Goal: Task Accomplishment & Management: Complete application form

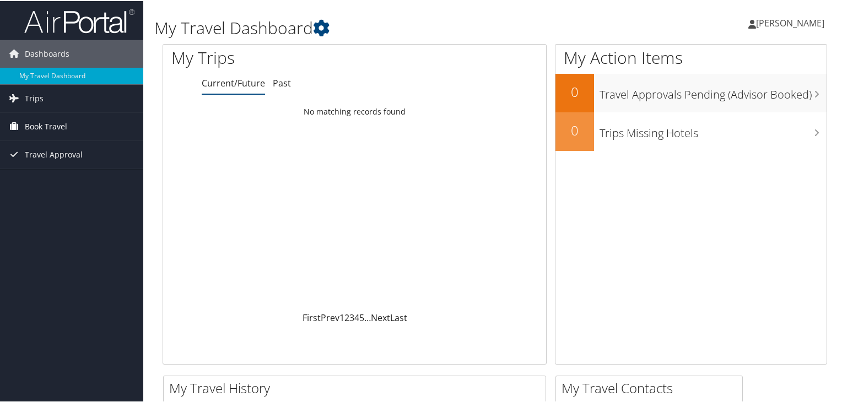
click at [48, 124] on span "Book Travel" at bounding box center [46, 126] width 42 height 28
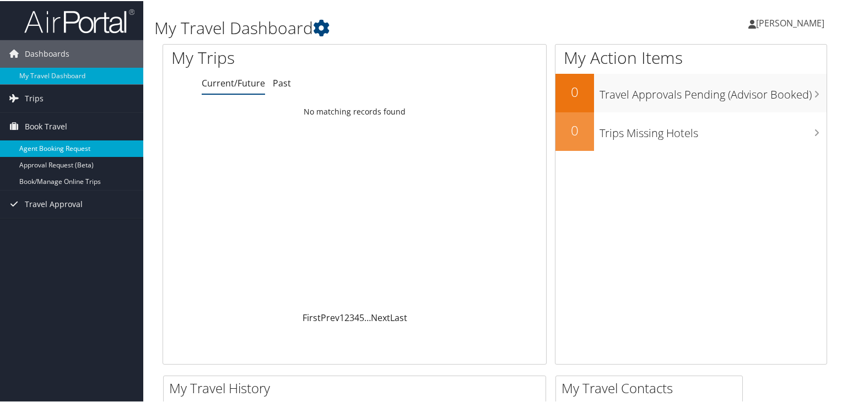
click at [59, 145] on link "Agent Booking Request" at bounding box center [71, 147] width 143 height 17
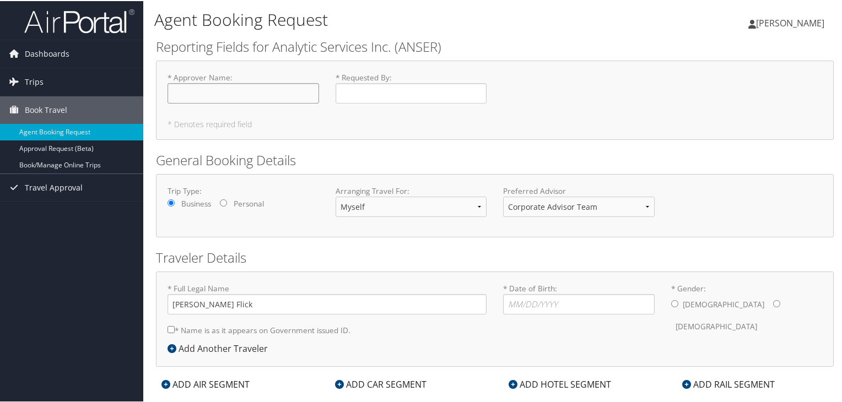
click at [193, 99] on input "* Approver Name : Required" at bounding box center [242, 92] width 151 height 20
type input "C. [PERSON_NAME]"
type input "[PERSON_NAME]"
click at [167, 325] on input "* Name is as it appears on Government issued ID." at bounding box center [170, 328] width 7 height 7
checkbox input "true"
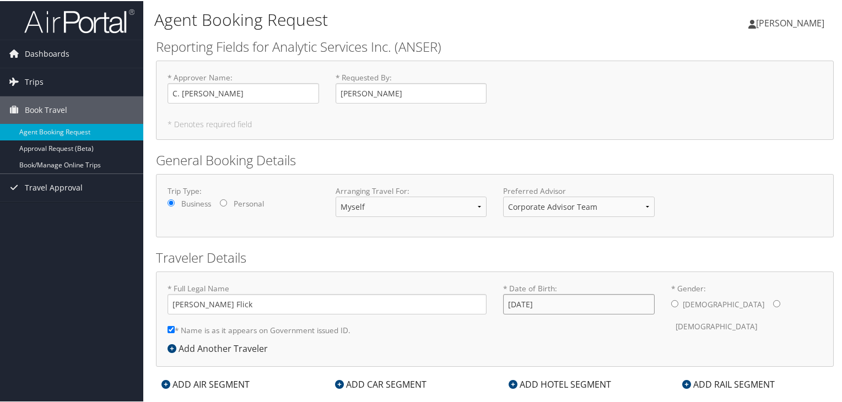
type input "[DATE]"
click at [671, 299] on input "* Gender: [DEMOGRAPHIC_DATA] [DEMOGRAPHIC_DATA]" at bounding box center [674, 302] width 7 height 7
radio input "true"
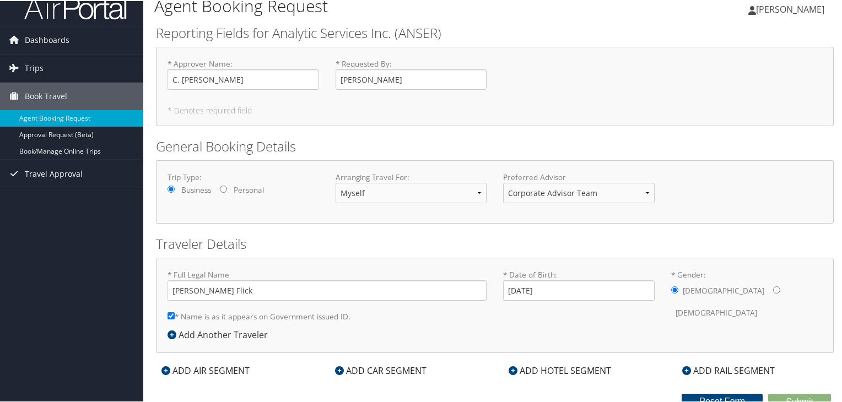
scroll to position [20, 0]
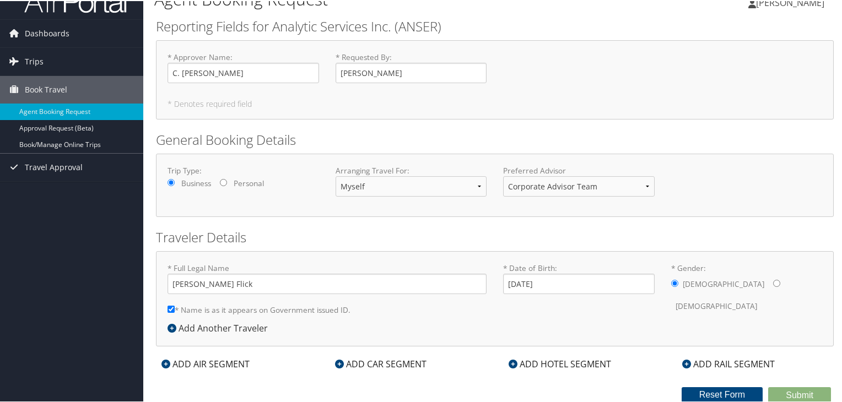
click at [212, 360] on div "ADD AIR SEGMENT" at bounding box center [205, 362] width 99 height 13
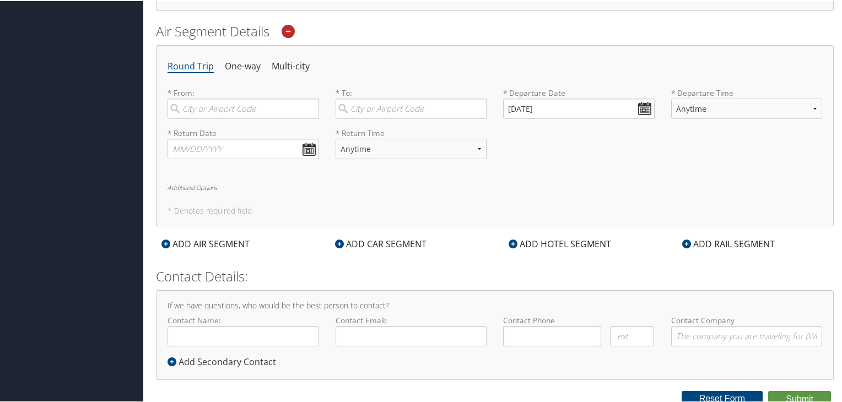
scroll to position [359, 0]
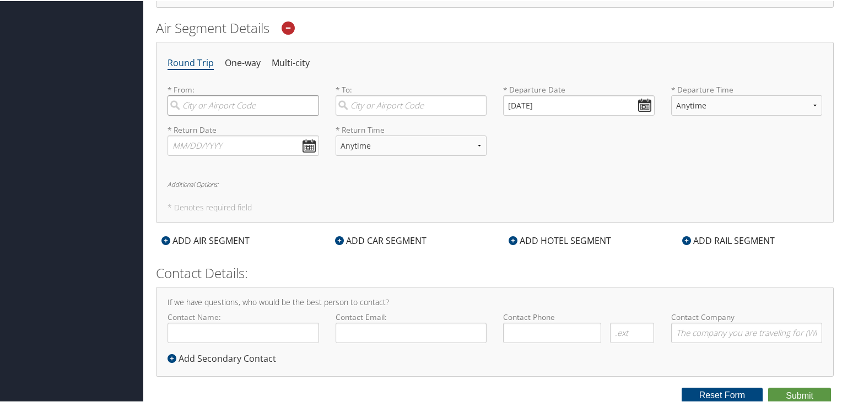
click at [202, 107] on input "search" at bounding box center [242, 104] width 151 height 20
click at [216, 148] on div "City" at bounding box center [244, 155] width 137 height 14
click at [216, 115] on input "slc" at bounding box center [242, 104] width 151 height 20
type input "[GEOGRAPHIC_DATA] (SLC [US_STATE])"
click at [380, 102] on input "search" at bounding box center [410, 104] width 151 height 20
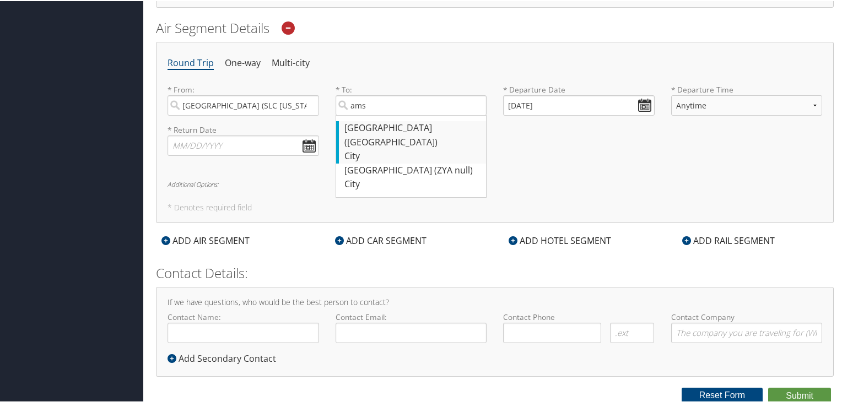
click at [382, 127] on div "[GEOGRAPHIC_DATA] ([GEOGRAPHIC_DATA])" at bounding box center [412, 134] width 137 height 28
click at [382, 115] on input "ams" at bounding box center [410, 104] width 151 height 20
type input "[GEOGRAPHIC_DATA] ([GEOGRAPHIC_DATA])"
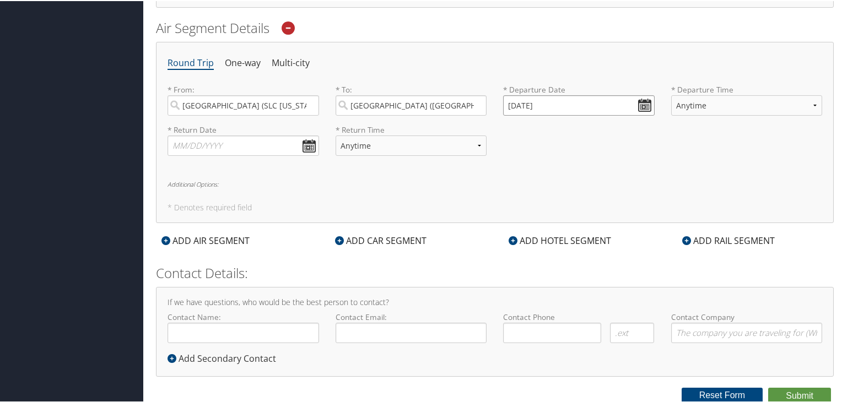
click at [566, 105] on input "[DATE]" at bounding box center [578, 104] width 151 height 20
click at [514, 226] on td "24" at bounding box center [515, 225] width 15 height 15
type input "[DATE]"
click at [718, 100] on select "Anytime Early Morning (5AM-7AM) Morning (7AM-12PM) Afternoon (12PM-5PM) Evening…" at bounding box center [746, 104] width 151 height 20
select select "9:00 PM"
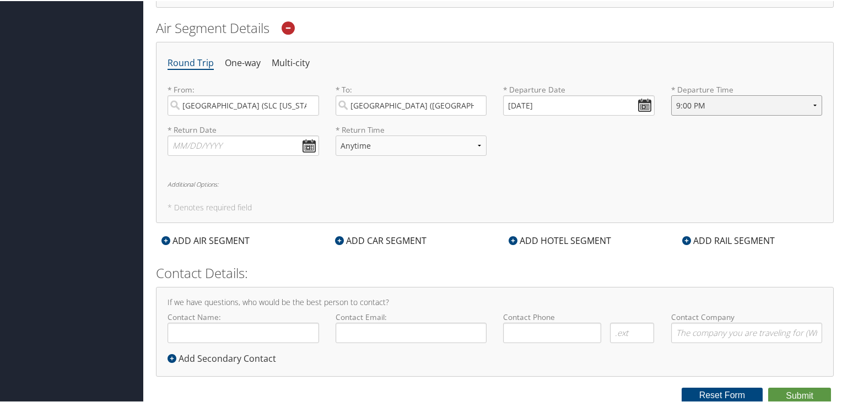
click at [671, 94] on select "Anytime Early Morning (5AM-7AM) Morning (7AM-12PM) Afternoon (12PM-5PM) Evening…" at bounding box center [746, 104] width 151 height 20
click at [236, 146] on input "text" at bounding box center [242, 144] width 151 height 20
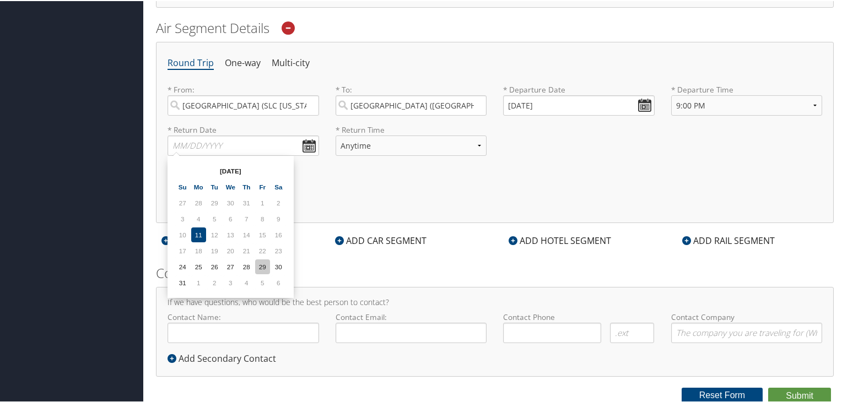
click at [264, 263] on td "29" at bounding box center [262, 265] width 15 height 15
type input "[DATE]"
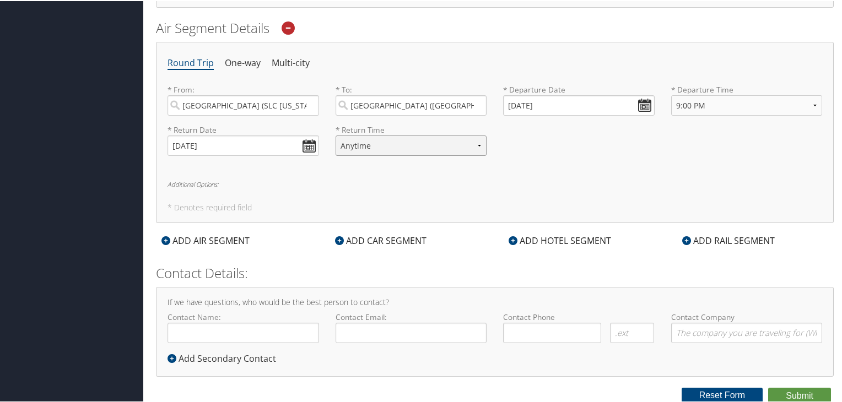
click at [388, 144] on select "Anytime Early Morning (5AM-7AM) Morning (7AM-12PM) Afternoon (12PM-5PM) Evening…" at bounding box center [410, 144] width 151 height 20
select select "5:00 PM"
click at [335, 134] on select "Anytime Early Morning (5AM-7AM) Morning (7AM-12PM) Afternoon (12PM-5PM) Evening…" at bounding box center [410, 144] width 151 height 20
click at [309, 203] on h5 "* Denotes required field" at bounding box center [494, 207] width 654 height 8
click at [224, 240] on div "ADD AIR SEGMENT" at bounding box center [205, 239] width 99 height 13
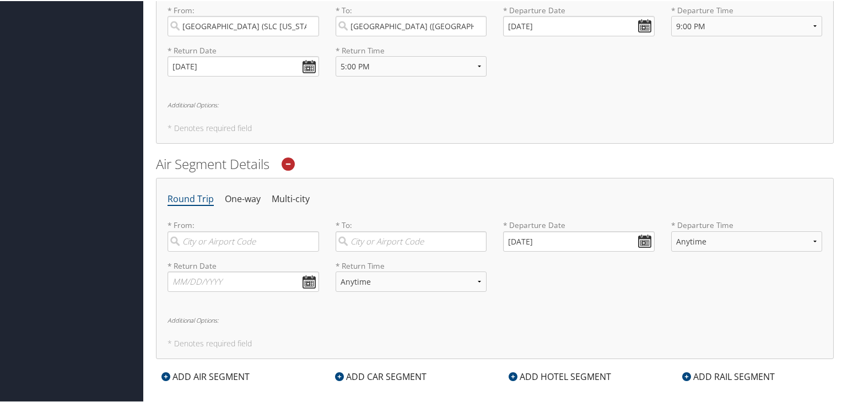
scroll to position [506, 0]
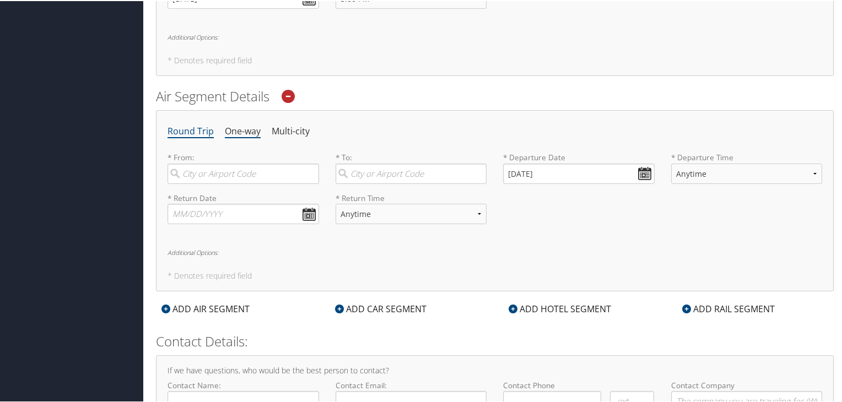
click at [232, 128] on li "One-way" at bounding box center [243, 131] width 36 height 20
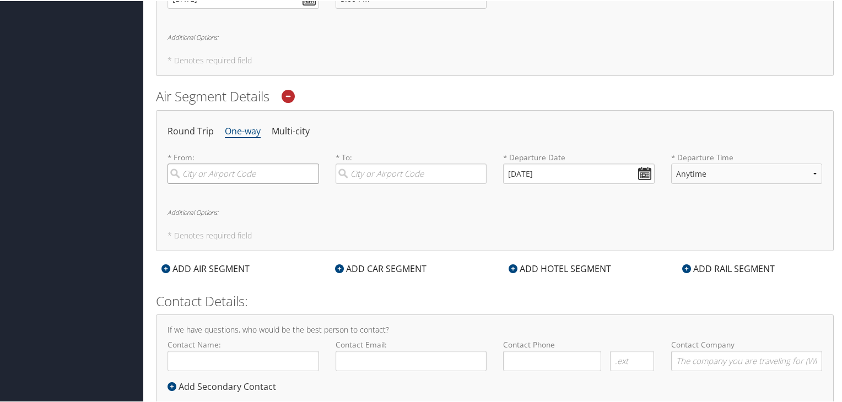
click at [204, 172] on input "search" at bounding box center [242, 173] width 151 height 20
type input "[GEOGRAPHIC_DATA] ([GEOGRAPHIC_DATA])"
type input "Agadir (AGA [GEOGRAPHIC_DATA])"
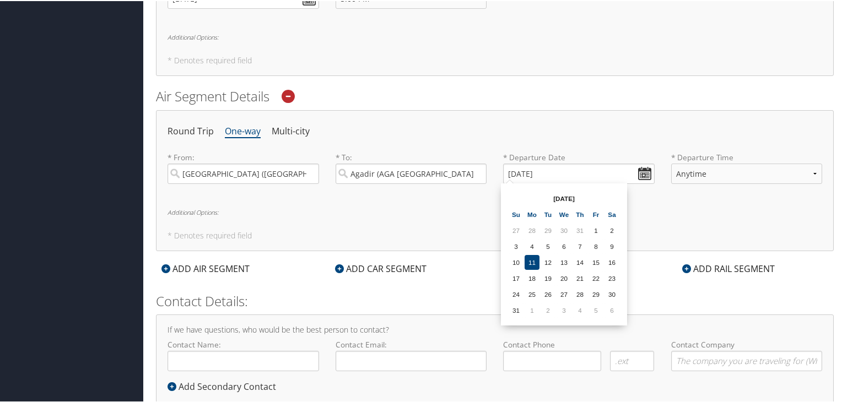
click at [515, 291] on td "24" at bounding box center [515, 293] width 15 height 15
click at [571, 172] on input "[DATE]" at bounding box center [578, 173] width 151 height 20
click at [533, 290] on td "25" at bounding box center [531, 293] width 15 height 15
type input "[DATE]"
click at [712, 175] on select "Anytime Early Morning (5AM-7AM) Morning (7AM-12PM) Afternoon (12PM-5PM) Evening…" at bounding box center [746, 173] width 151 height 20
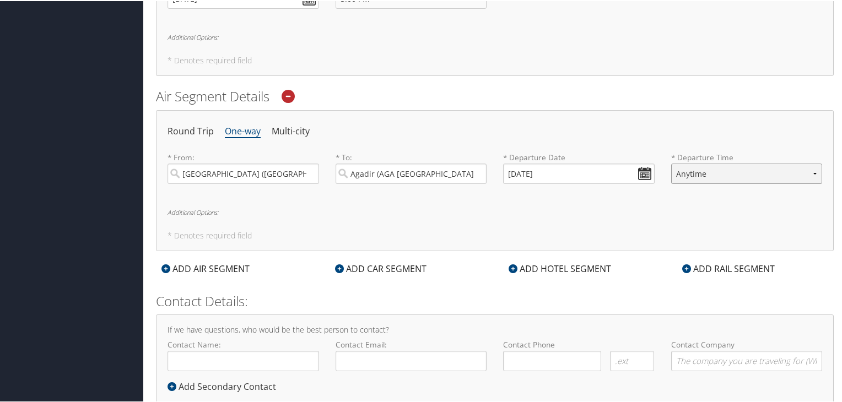
select select "6:00 PM"
click at [671, 163] on select "Anytime Early Morning (5AM-7AM) Morning (7AM-12PM) Afternoon (12PM-5PM) Evening…" at bounding box center [746, 173] width 151 height 20
click at [293, 224] on div "Round Trip One-way Multi-city * From: [GEOGRAPHIC_DATA] ([GEOGRAPHIC_DATA]) Req…" at bounding box center [495, 179] width 678 height 141
click at [227, 268] on div "ADD AIR SEGMENT" at bounding box center [205, 267] width 99 height 13
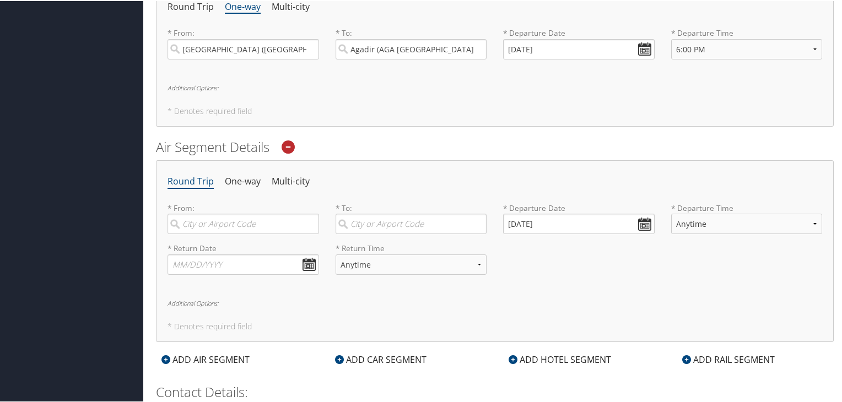
scroll to position [653, 0]
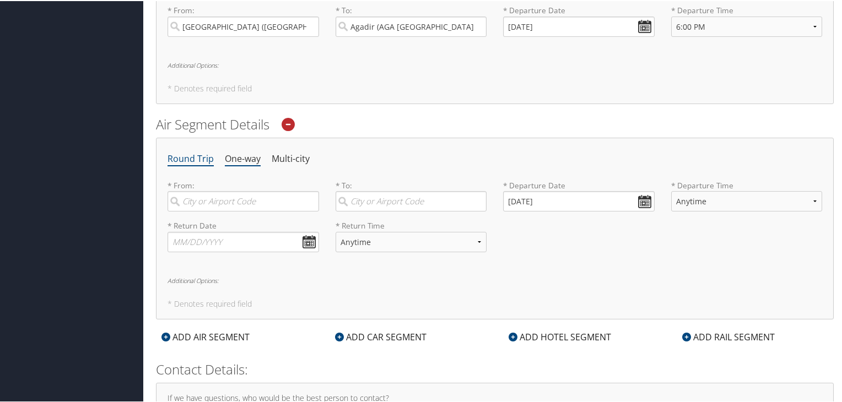
click at [240, 161] on li "One-way" at bounding box center [243, 158] width 36 height 20
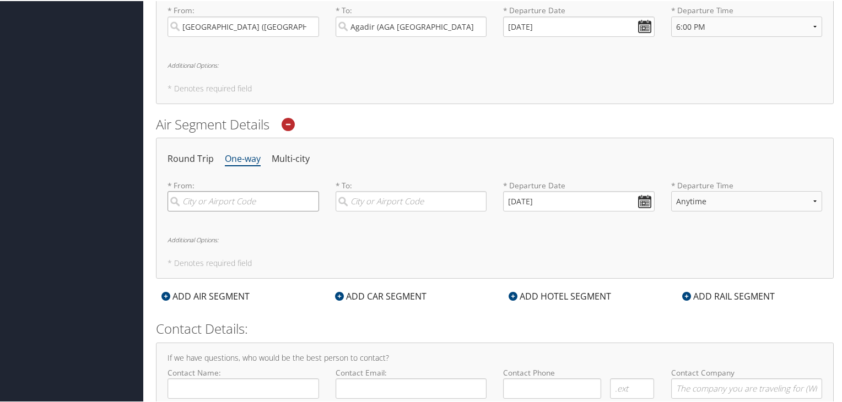
click at [246, 203] on input "search" at bounding box center [242, 200] width 151 height 20
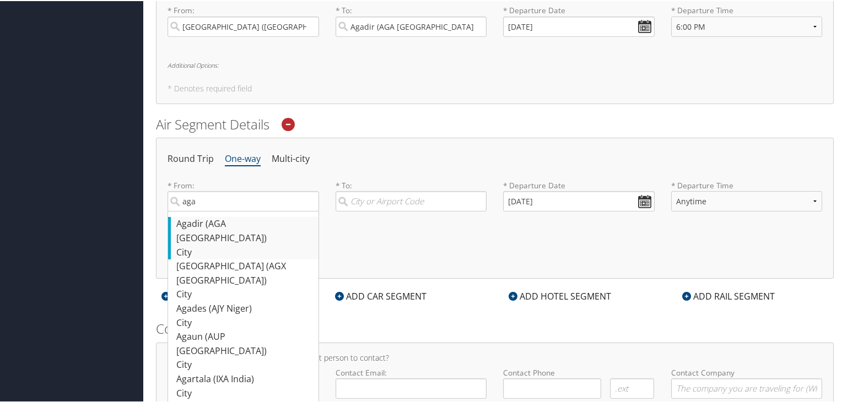
click at [250, 219] on div "Agadir (AGA [GEOGRAPHIC_DATA])" at bounding box center [244, 230] width 137 height 28
click at [250, 210] on input "aga" at bounding box center [242, 200] width 151 height 20
type input "Agadir (AGA [GEOGRAPHIC_DATA])"
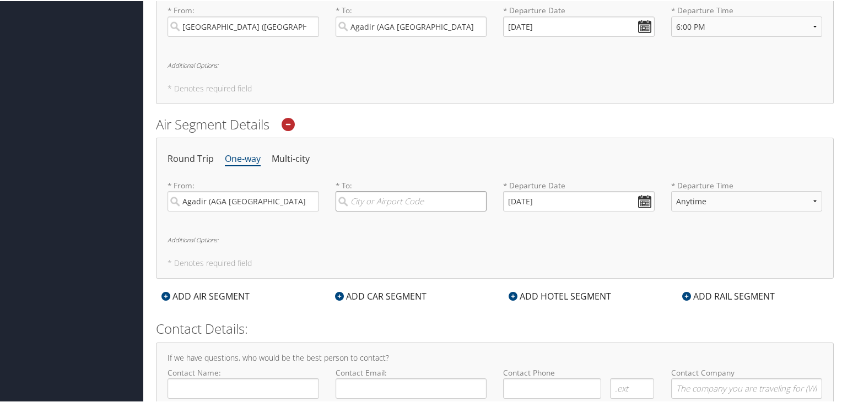
click at [382, 196] on input "search" at bounding box center [410, 200] width 151 height 20
click at [399, 219] on div "[GEOGRAPHIC_DATA] (ORY [GEOGRAPHIC_DATA])" at bounding box center [412, 230] width 137 height 28
click at [399, 210] on input "ory" at bounding box center [410, 200] width 151 height 20
type input "[GEOGRAPHIC_DATA] (ORY [GEOGRAPHIC_DATA])"
click at [568, 201] on input "[DATE]" at bounding box center [578, 200] width 151 height 20
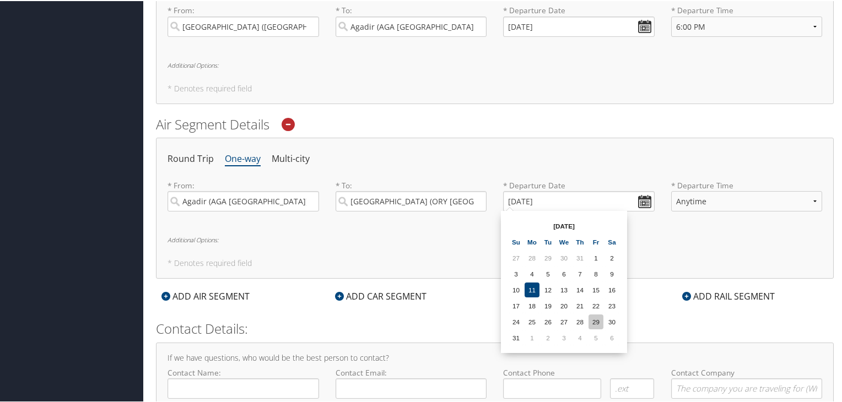
click at [594, 322] on td "29" at bounding box center [595, 320] width 15 height 15
type input "[DATE]"
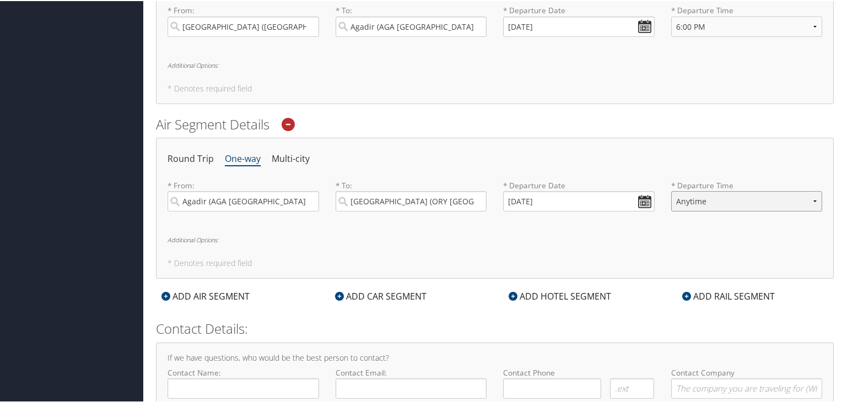
click at [728, 198] on select "Anytime Early Morning (5AM-7AM) Morning (7AM-12PM) Afternoon (12PM-5PM) Evening…" at bounding box center [746, 200] width 151 height 20
select select "6:00 AM"
click at [671, 190] on select "Anytime Early Morning (5AM-7AM) Morning (7AM-12PM) Afternoon (12PM-5PM) Evening…" at bounding box center [746, 200] width 151 height 20
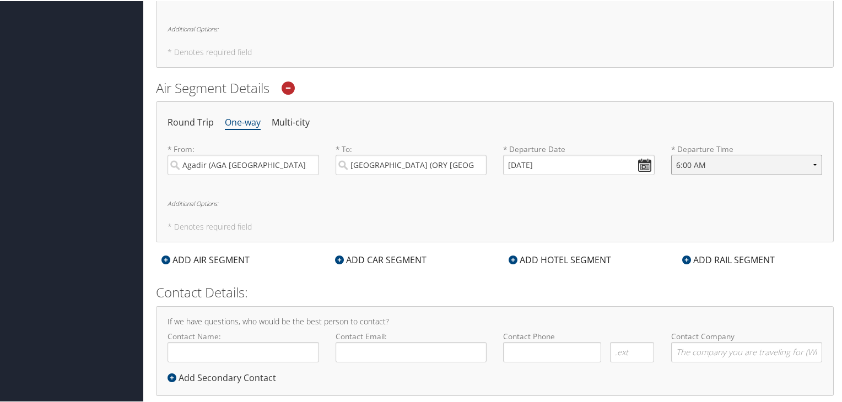
scroll to position [709, 0]
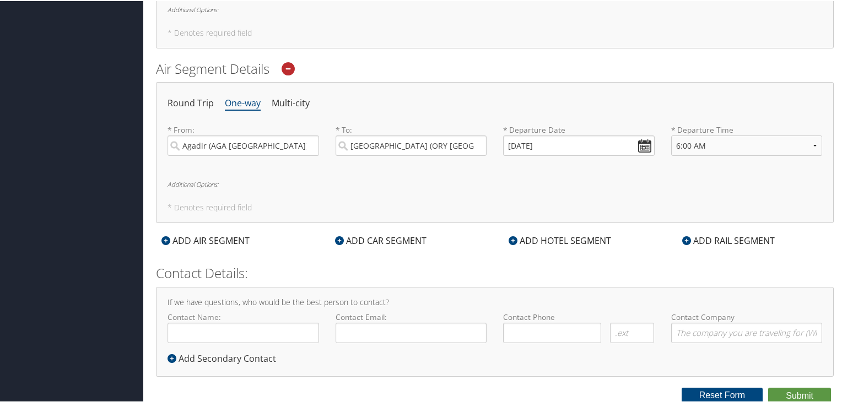
click at [223, 235] on div "ADD AIR SEGMENT" at bounding box center [205, 239] width 99 height 13
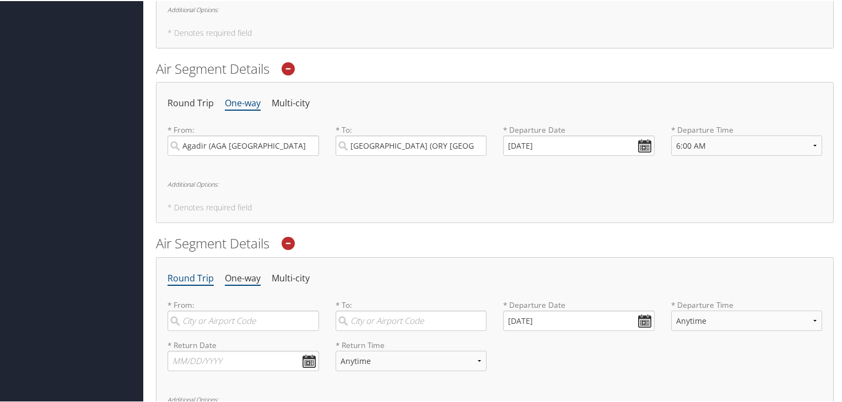
click at [238, 277] on li "One-way" at bounding box center [243, 278] width 36 height 20
drag, startPoint x: 235, startPoint y: 316, endPoint x: 248, endPoint y: 315, distance: 13.3
click at [235, 317] on input "search" at bounding box center [242, 320] width 151 height 20
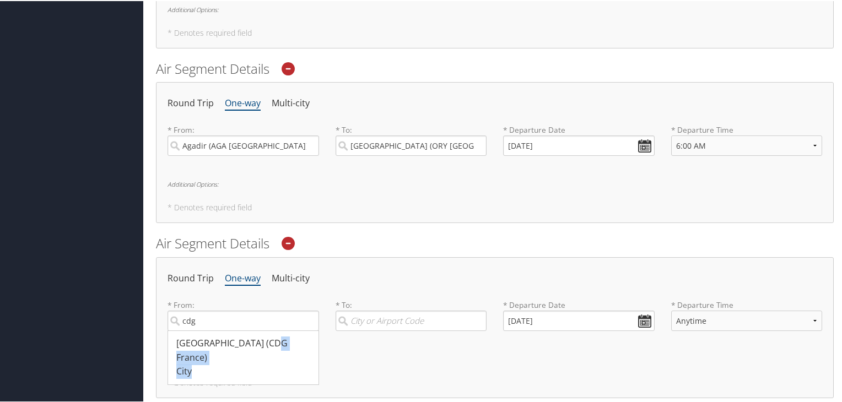
click at [209, 350] on li "[GEOGRAPHIC_DATA] (CDG [GEOGRAPHIC_DATA]) City 2045 2045" at bounding box center [243, 356] width 150 height 42
click at [209, 330] on input "cdg" at bounding box center [242, 320] width 151 height 20
type input "[GEOGRAPHIC_DATA] (CDG France)"
click at [364, 326] on input "search" at bounding box center [410, 320] width 151 height 20
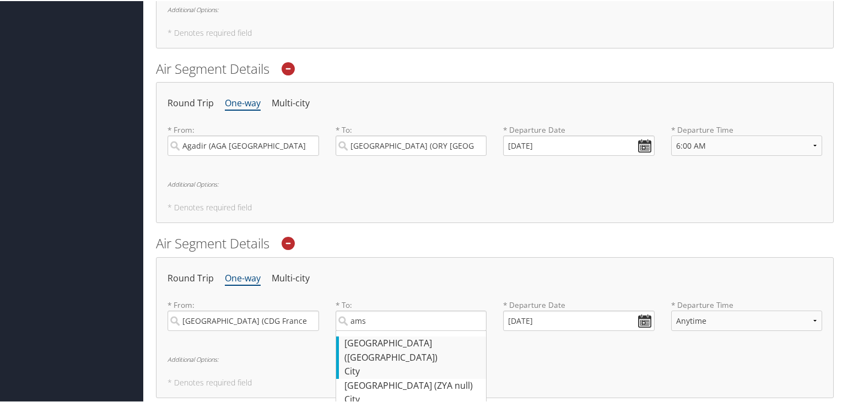
click at [401, 338] on div "[GEOGRAPHIC_DATA] ([GEOGRAPHIC_DATA])" at bounding box center [412, 349] width 137 height 28
click at [401, 330] on input "ams" at bounding box center [410, 320] width 151 height 20
type input "[GEOGRAPHIC_DATA] ([GEOGRAPHIC_DATA])"
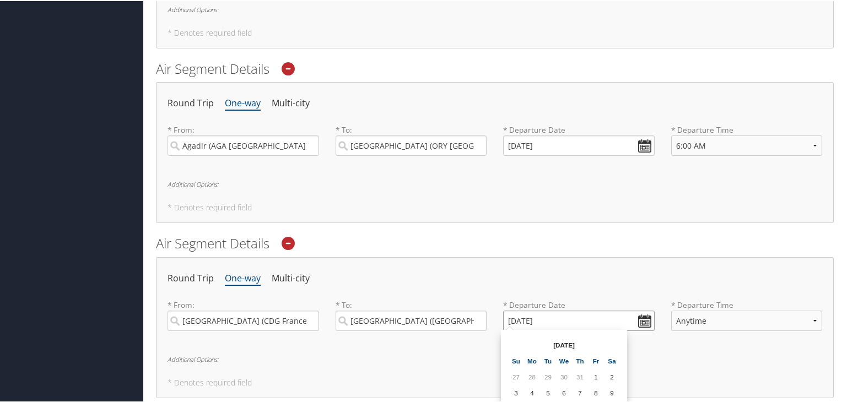
click at [593, 318] on input "[DATE]" at bounding box center [578, 320] width 151 height 20
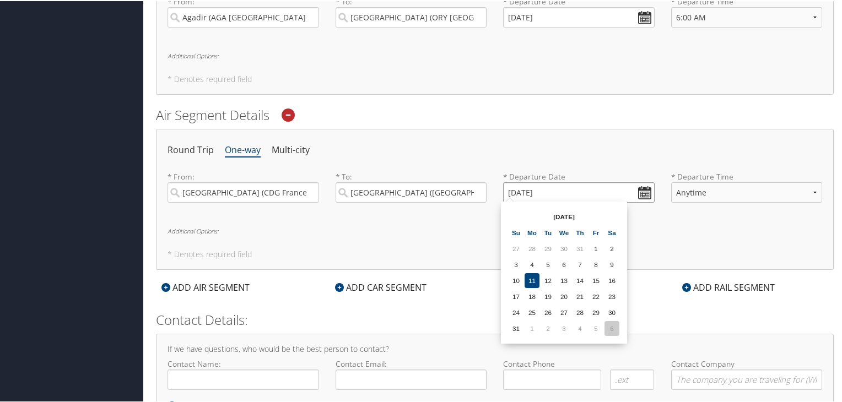
scroll to position [855, 0]
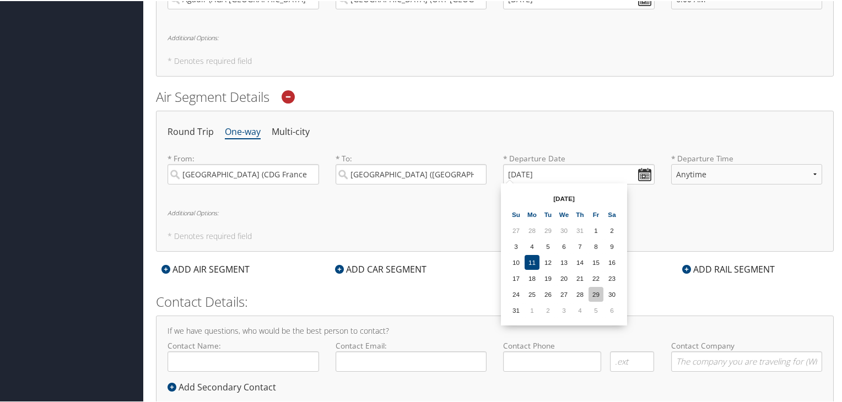
click at [599, 293] on td "29" at bounding box center [595, 293] width 15 height 15
type input "[DATE]"
click at [705, 171] on select "Anytime Early Morning (5AM-7AM) Morning (7AM-12PM) Afternoon (12PM-5PM) Evening…" at bounding box center [746, 173] width 151 height 20
select select "1:00 PM"
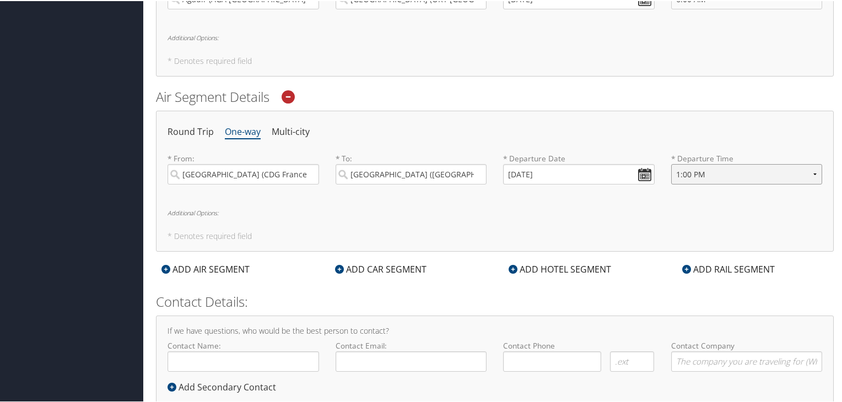
click at [671, 163] on select "Anytime Early Morning (5AM-7AM) Morning (7AM-12PM) Afternoon (12PM-5PM) Evening…" at bounding box center [746, 173] width 151 height 20
click at [199, 211] on h6 "Additional Options:" at bounding box center [494, 212] width 654 height 6
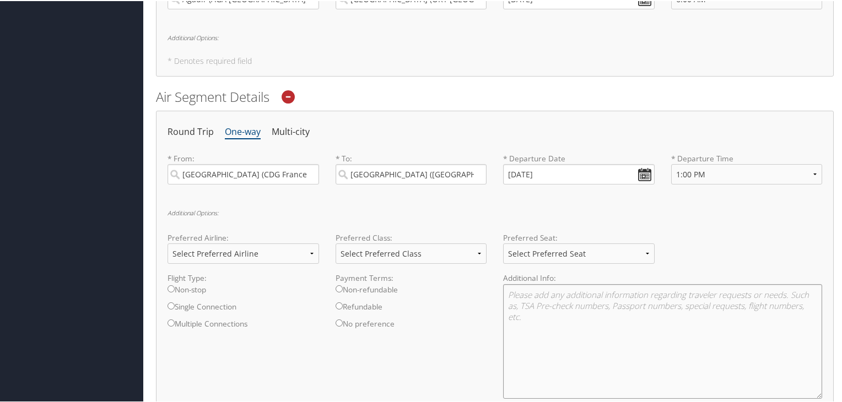
click at [535, 307] on textarea at bounding box center [662, 340] width 319 height 115
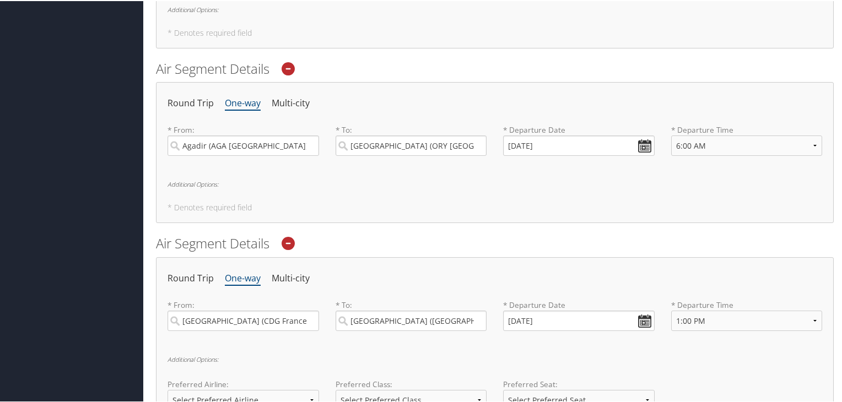
scroll to position [635, 0]
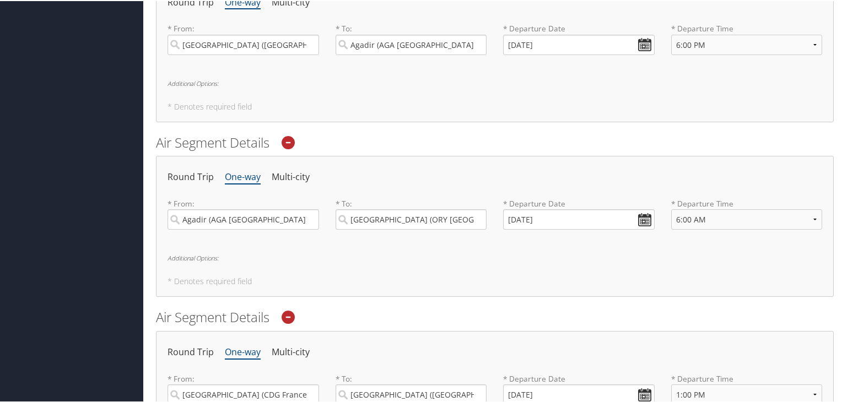
type textarea "Air France - AF1436 @ 1:30 PM"
click at [229, 278] on h5 "* Denotes required field" at bounding box center [494, 281] width 654 height 8
click at [208, 254] on h6 "Additional Options:" at bounding box center [494, 257] width 654 height 6
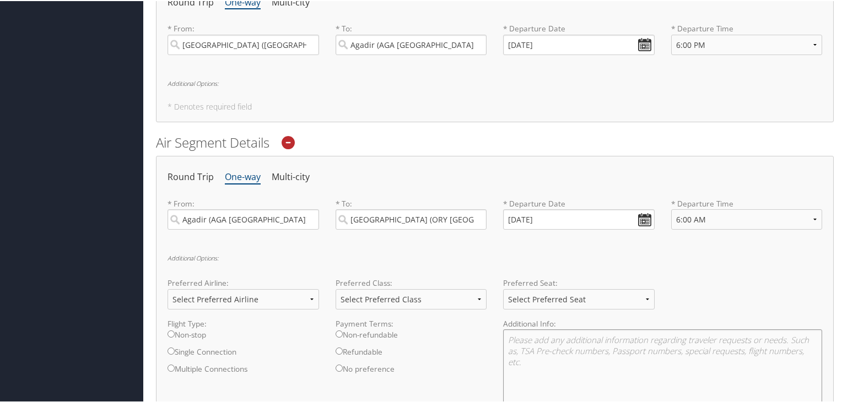
click at [532, 338] on textarea at bounding box center [662, 385] width 319 height 115
type textarea "Transavia Flight: TO 3121"
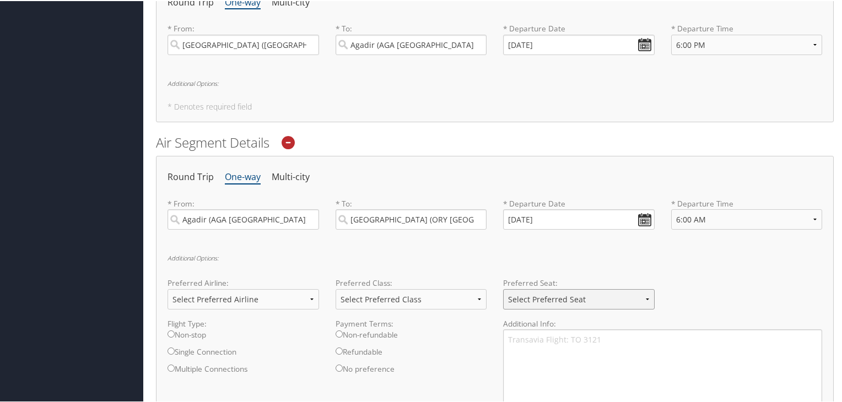
click at [617, 293] on select "Select Preferred Seat Aisle Window Middle" at bounding box center [578, 298] width 151 height 20
select select "Aisle"
click at [503, 288] on select "Select Preferred Seat Aisle Window Middle" at bounding box center [578, 298] width 151 height 20
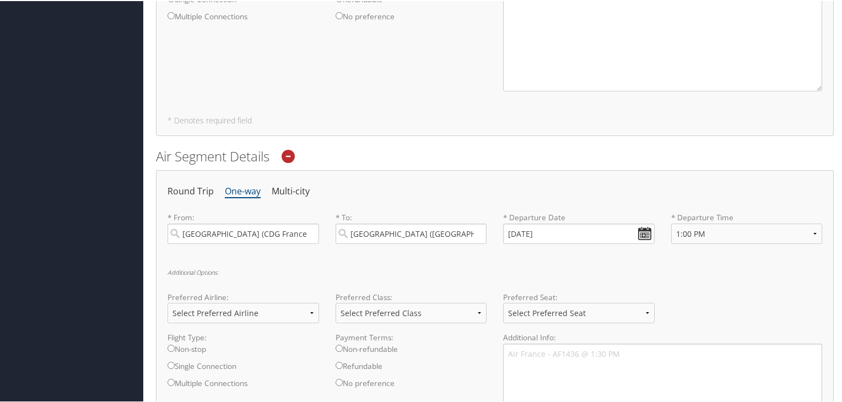
scroll to position [1003, 0]
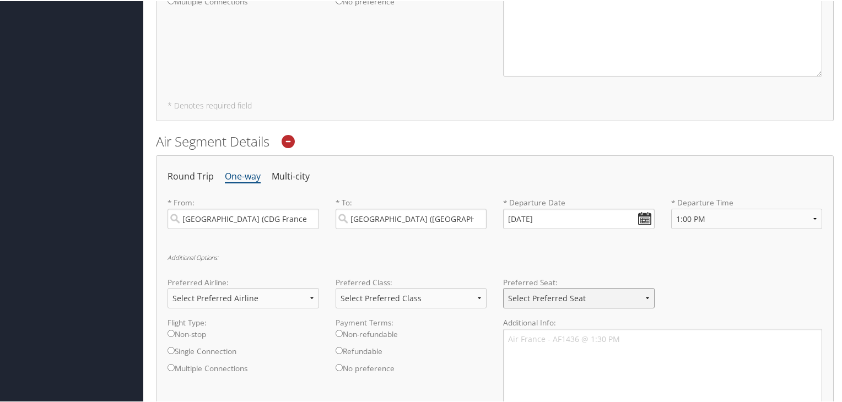
click at [567, 297] on select "Select Preferred Seat Aisle Window Middle" at bounding box center [578, 297] width 151 height 20
select select "Aisle"
click at [503, 287] on select "Select Preferred Seat Aisle Window Middle" at bounding box center [578, 297] width 151 height 20
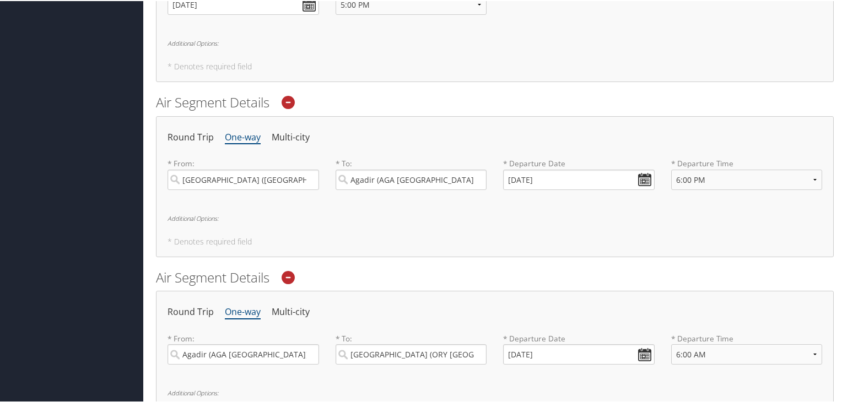
scroll to position [489, 0]
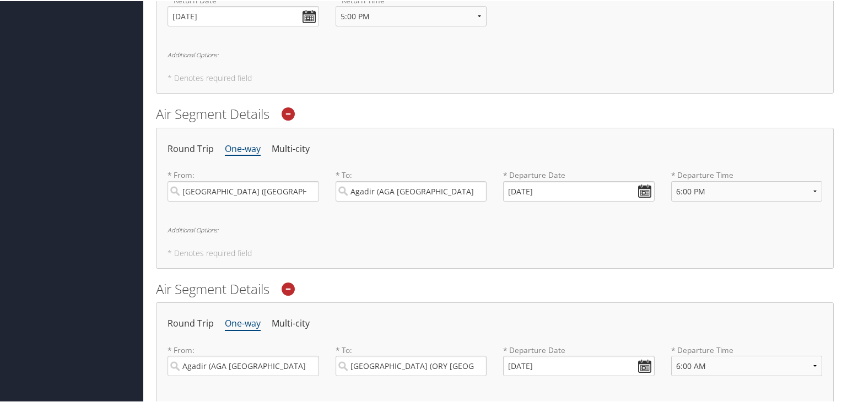
click at [200, 228] on h6 "Additional Options:" at bounding box center [494, 229] width 654 height 6
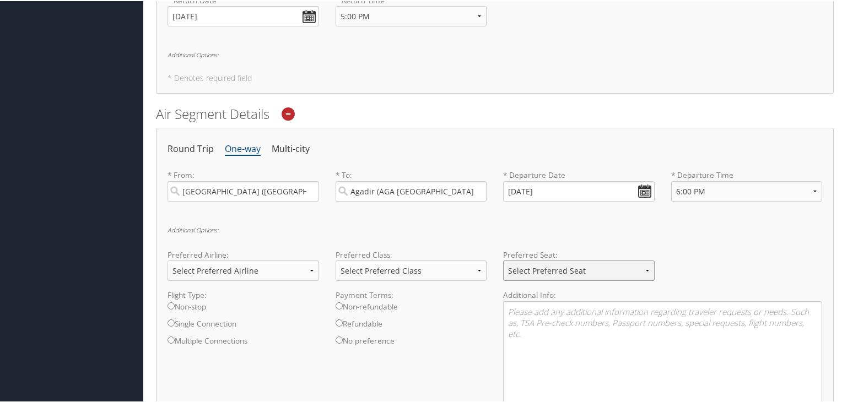
click at [516, 262] on select "Select Preferred Seat Aisle Window Middle" at bounding box center [578, 269] width 151 height 20
select select "Aisle"
click at [503, 259] on select "Select Preferred Seat Aisle Window Middle" at bounding box center [578, 269] width 151 height 20
drag, startPoint x: 528, startPoint y: 307, endPoint x: 543, endPoint y: 305, distance: 15.0
click at [528, 307] on textarea at bounding box center [662, 357] width 319 height 115
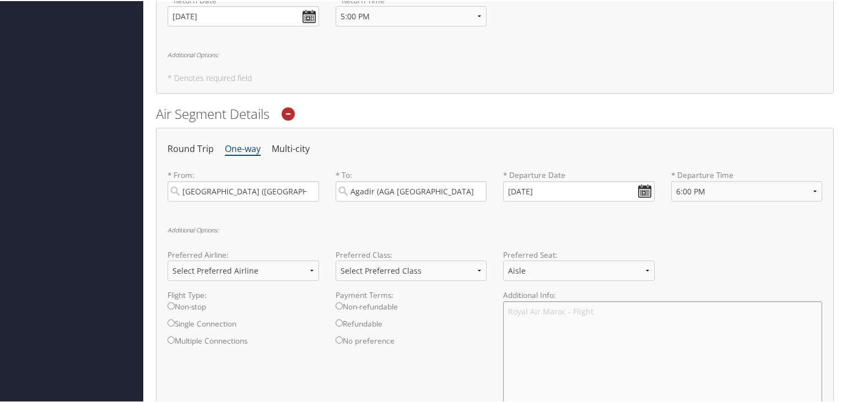
type textarea "Royal Air Maroc - Flight"
click at [173, 320] on input "Single Connection" at bounding box center [170, 321] width 7 height 7
radio input "true"
click at [601, 310] on textarea "Royal Air Maroc - Flight" at bounding box center [662, 357] width 319 height 115
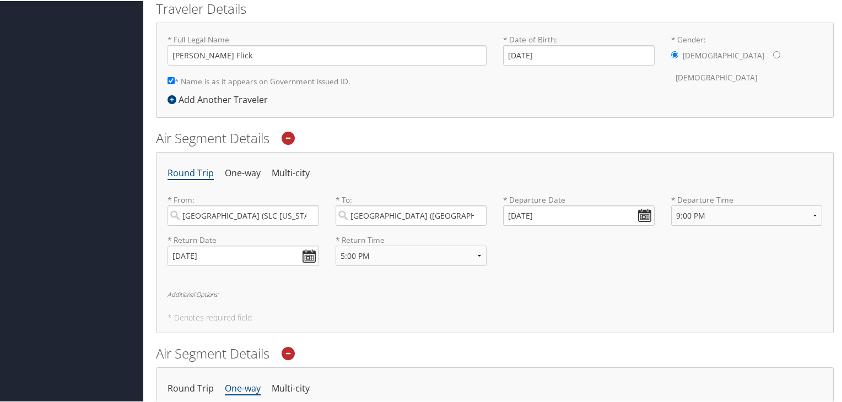
scroll to position [268, 0]
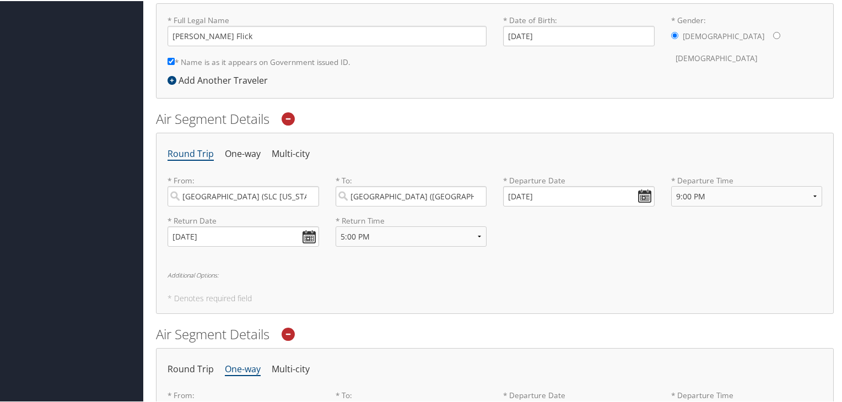
type textarea "Royal Air Maroc flight connecting through [GEOGRAPHIC_DATA], arriving at 11:15 …"
click at [197, 272] on h6 "Additional Options:" at bounding box center [494, 274] width 654 height 6
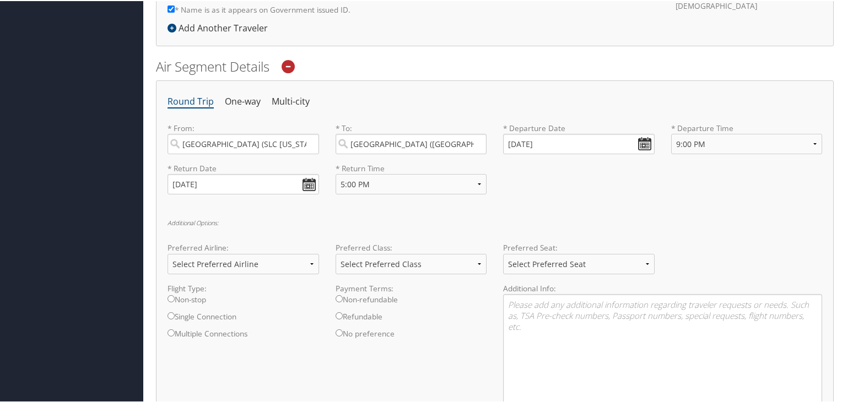
scroll to position [342, 0]
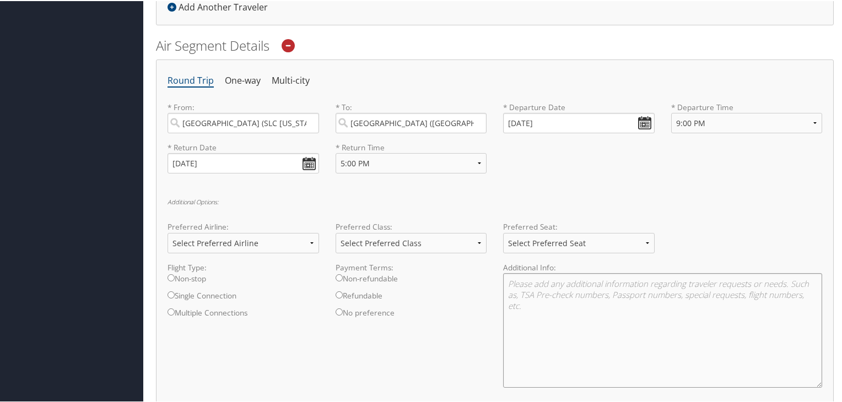
click at [511, 286] on textarea at bounding box center [662, 329] width 319 height 115
type textarea "Use Delta Flights: Departing DL9399 Returning DL9208"
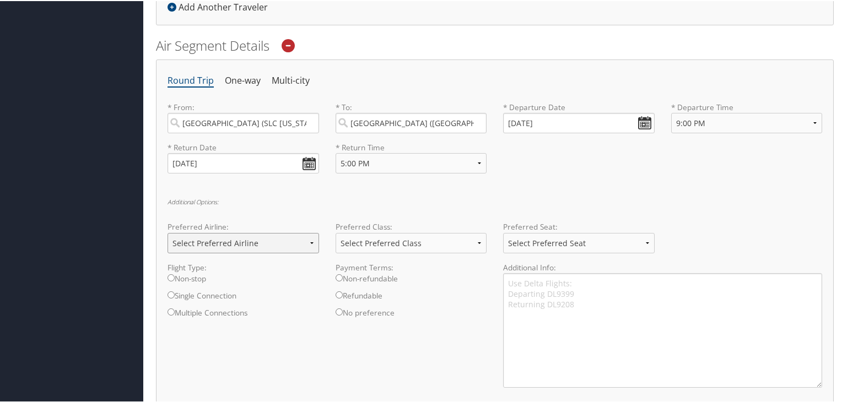
click at [234, 240] on select "Select Preferred Airline Delta United Airlines American Airlines Southwest Airl…" at bounding box center [242, 242] width 151 height 20
select select "Delta(DL)"
click at [167, 232] on select "Select Preferred Airline Delta United Airlines American Airlines Southwest Airl…" at bounding box center [242, 242] width 151 height 20
click at [180, 277] on label "Non-stop" at bounding box center [242, 280] width 151 height 17
click at [172, 274] on label "Non-stop" at bounding box center [242, 280] width 151 height 17
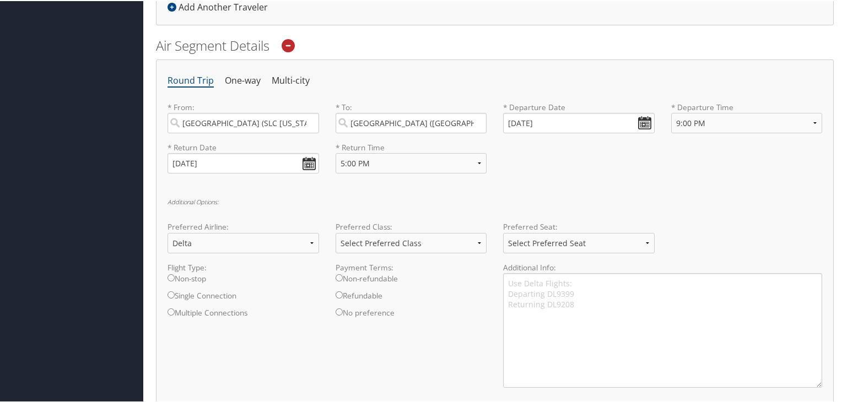
click at [172, 274] on input "Non-stop" at bounding box center [170, 276] width 7 height 7
radio input "true"
click at [569, 236] on select "Select Preferred Seat Aisle Window Middle" at bounding box center [578, 242] width 151 height 20
click at [565, 204] on div "Additional Options: Preferred Airline: Select Preferred Airline Delta United Ai…" at bounding box center [494, 297] width 654 height 198
click at [579, 304] on textarea "Use Delta Flights: Departing DL9399 Returning DL9208" at bounding box center [662, 329] width 319 height 115
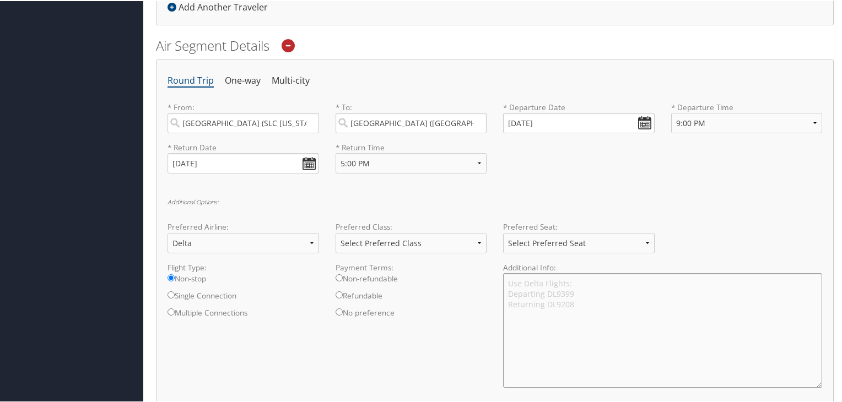
click at [573, 278] on textarea "Use Delta Flights: Departing DL9399 Returning DL9208" at bounding box center [662, 329] width 319 height 115
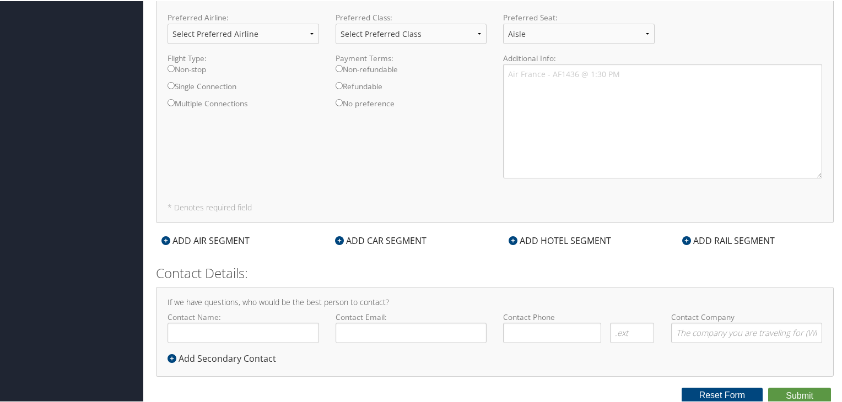
scroll to position [1653, 0]
type textarea "Use Delta Flights: (window or aisle preferred) Departing DL9399 Returning DL9208"
click at [790, 388] on button "Submit" at bounding box center [799, 394] width 63 height 17
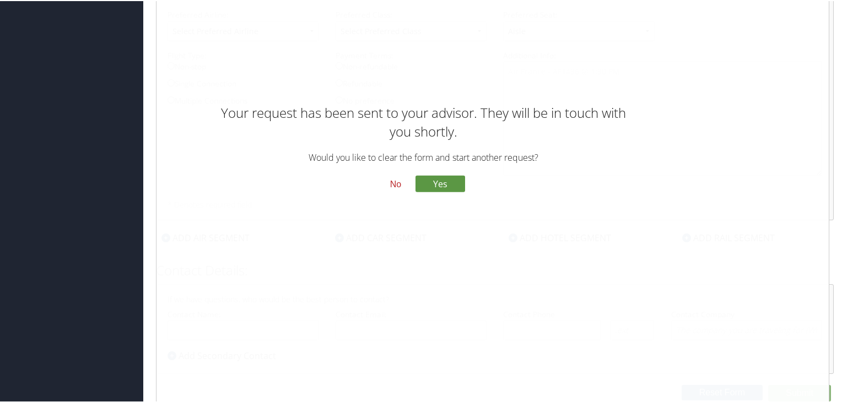
click at [393, 181] on button "No" at bounding box center [395, 183] width 29 height 19
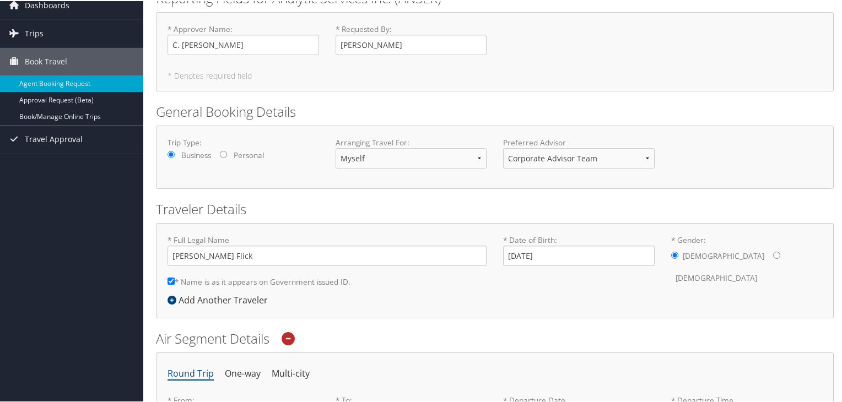
scroll to position [0, 0]
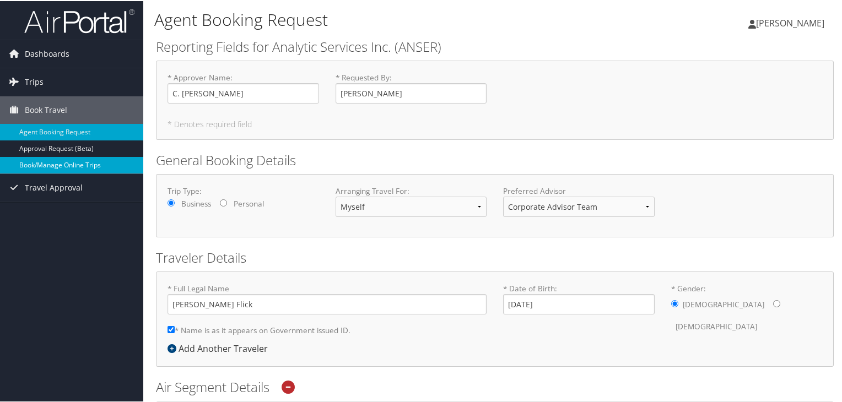
click at [68, 163] on link "Book/Manage Online Trips" at bounding box center [71, 164] width 143 height 17
